Goal: Transaction & Acquisition: Download file/media

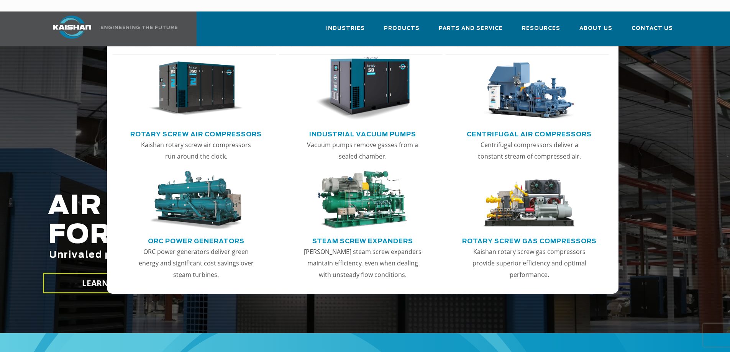
click at [196, 83] on img "Main menu" at bounding box center [196, 89] width 94 height 64
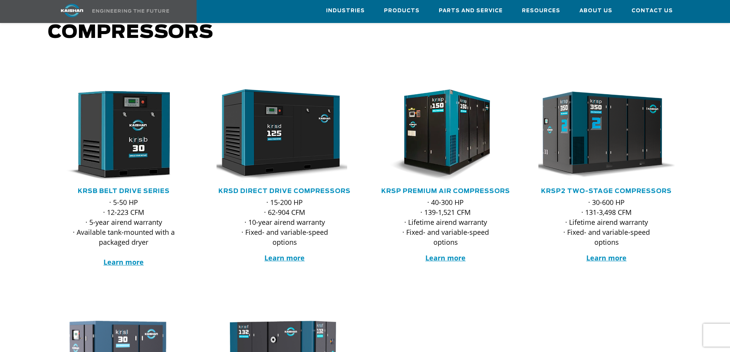
scroll to position [89, 0]
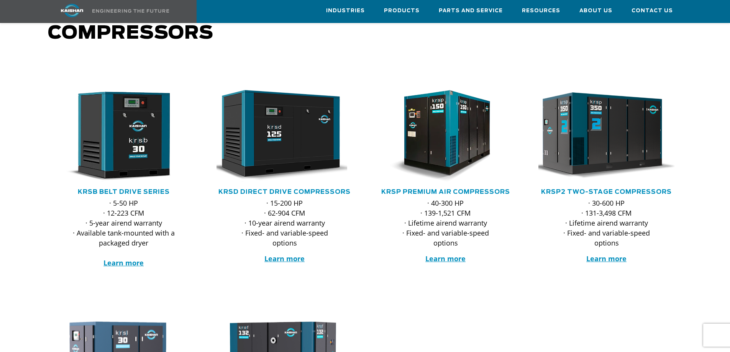
click at [639, 104] on img at bounding box center [601, 135] width 150 height 101
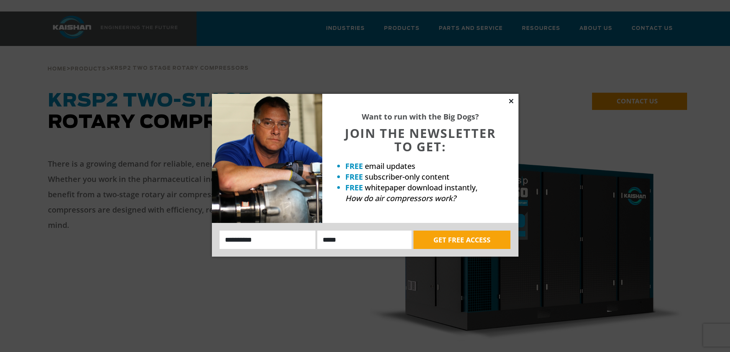
click at [509, 99] on icon at bounding box center [511, 101] width 4 height 4
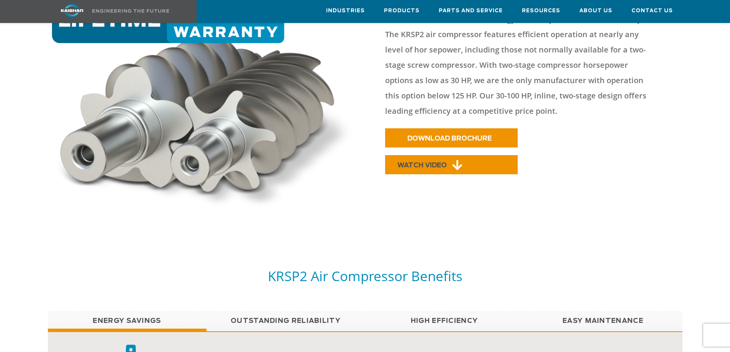
scroll to position [399, 0]
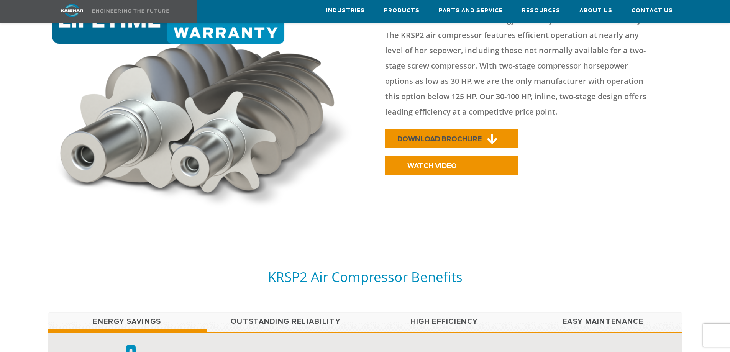
click at [469, 129] on link "DOWNLOAD BROCHURE" at bounding box center [451, 138] width 133 height 19
